Goal: Transaction & Acquisition: Purchase product/service

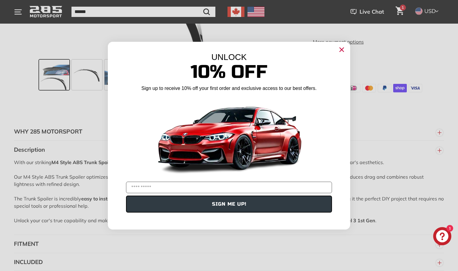
scroll to position [543, 0]
